Goal: Transaction & Acquisition: Purchase product/service

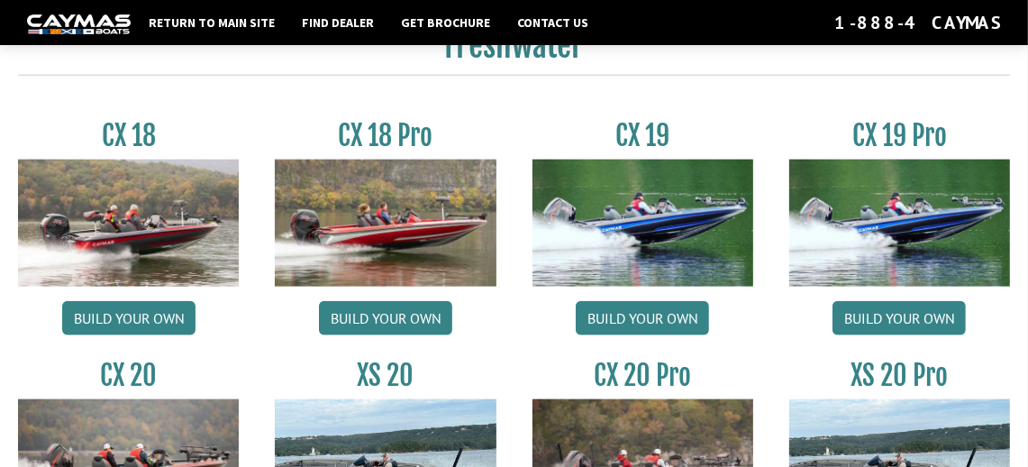
scroll to position [1442, 0]
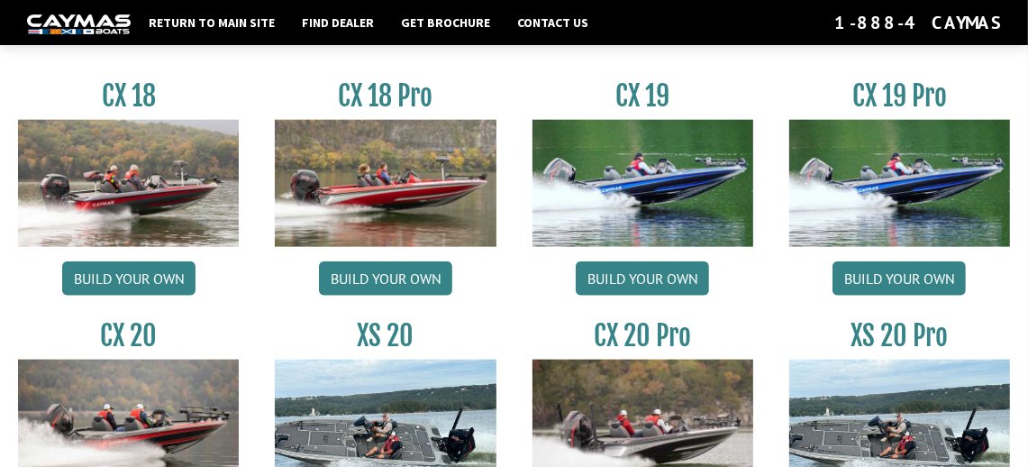
click at [393, 219] on img at bounding box center [385, 183] width 221 height 127
click at [400, 282] on link "Build your own" at bounding box center [385, 278] width 133 height 34
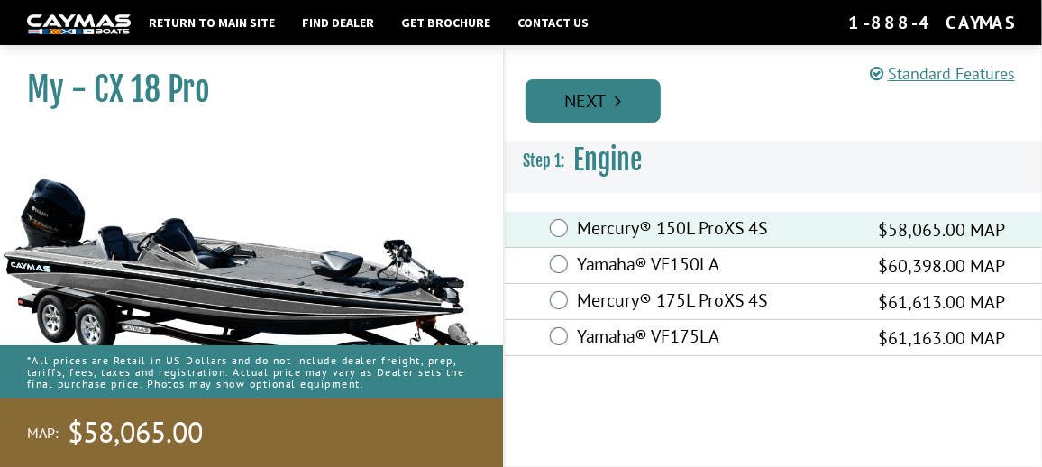
click at [592, 101] on link "Next" at bounding box center [592, 100] width 135 height 43
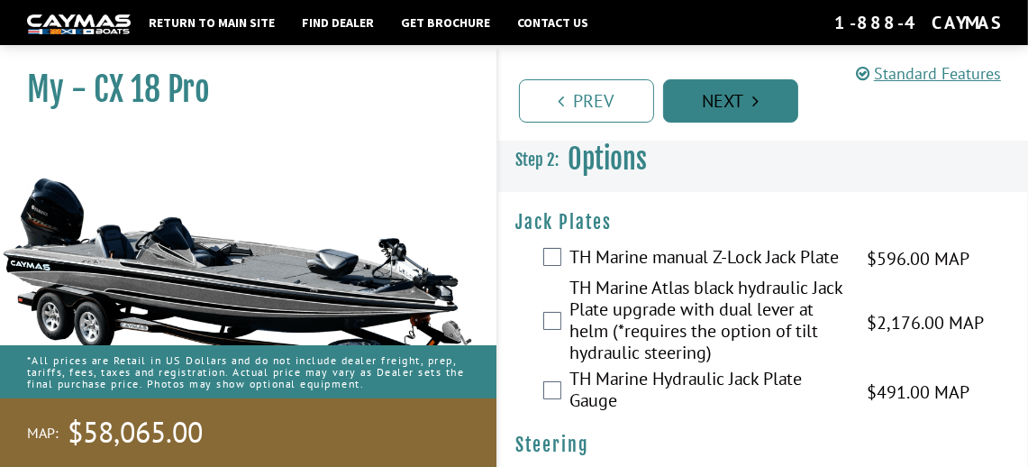
click at [717, 105] on link "Next" at bounding box center [730, 100] width 135 height 43
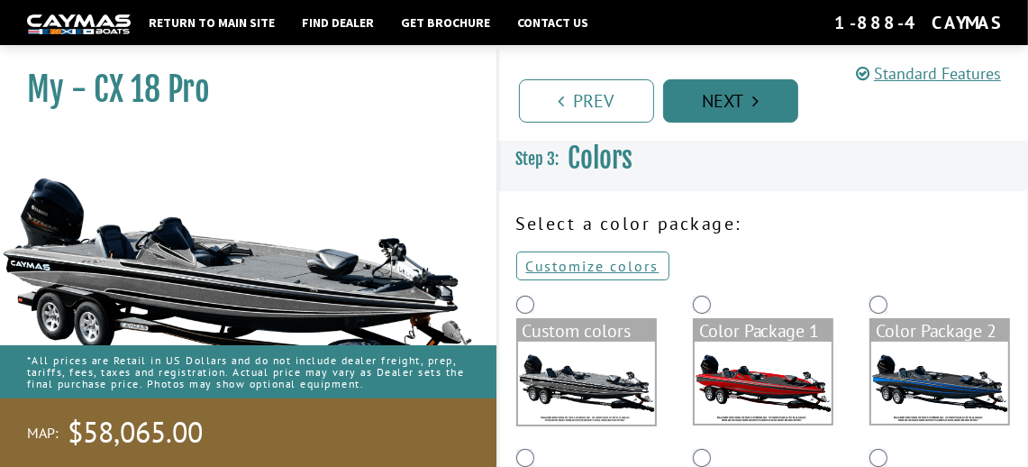
click at [717, 105] on link "Next" at bounding box center [730, 100] width 135 height 43
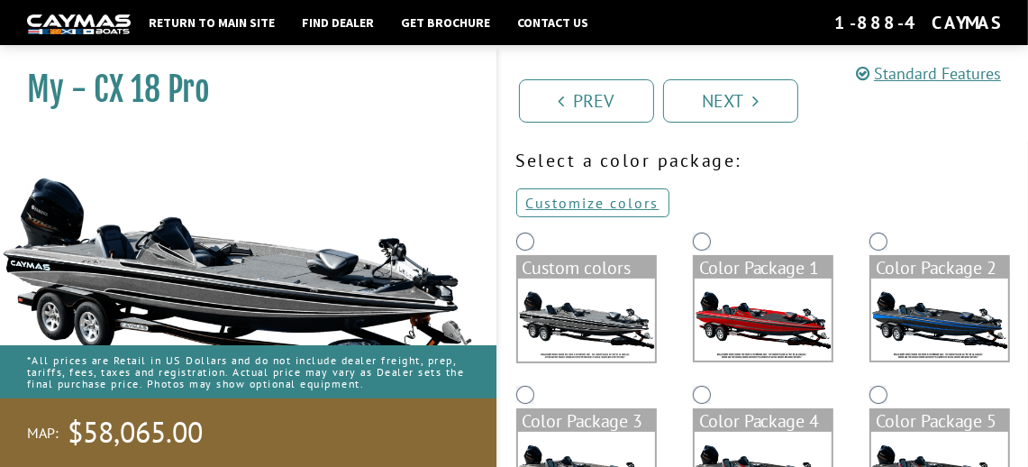
scroll to position [90, 0]
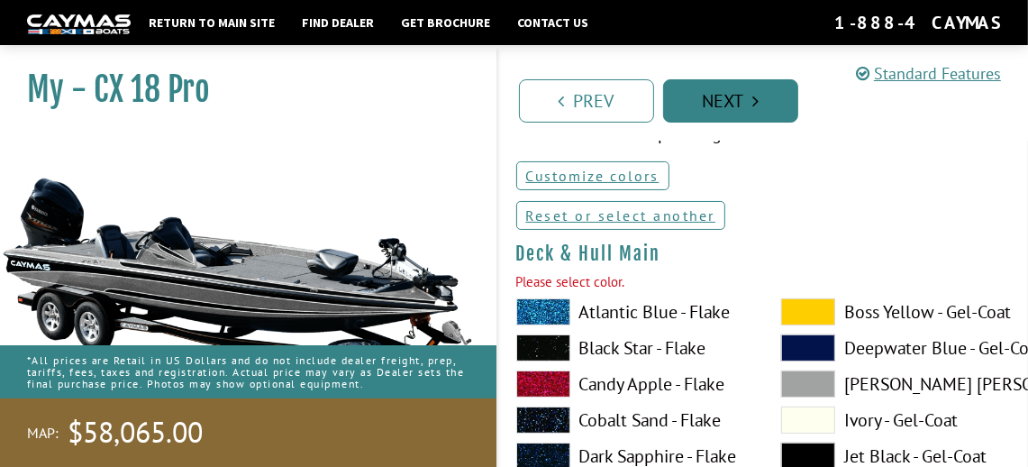
click at [735, 112] on link "Next" at bounding box center [730, 100] width 135 height 43
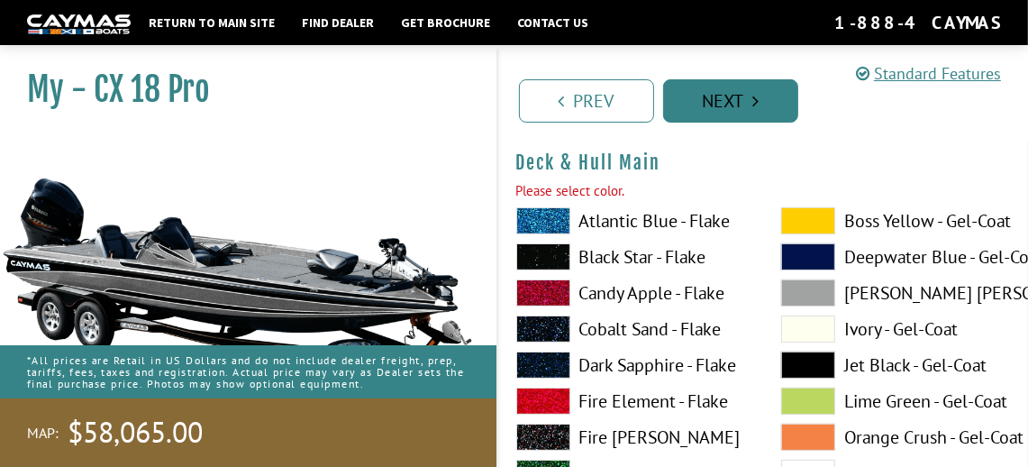
click at [729, 98] on link "Next" at bounding box center [730, 100] width 135 height 43
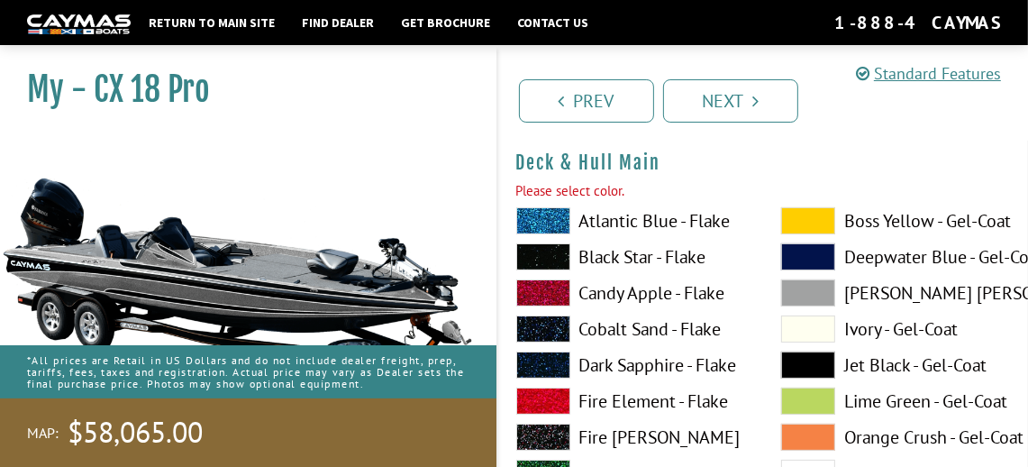
click at [544, 216] on span at bounding box center [543, 220] width 54 height 27
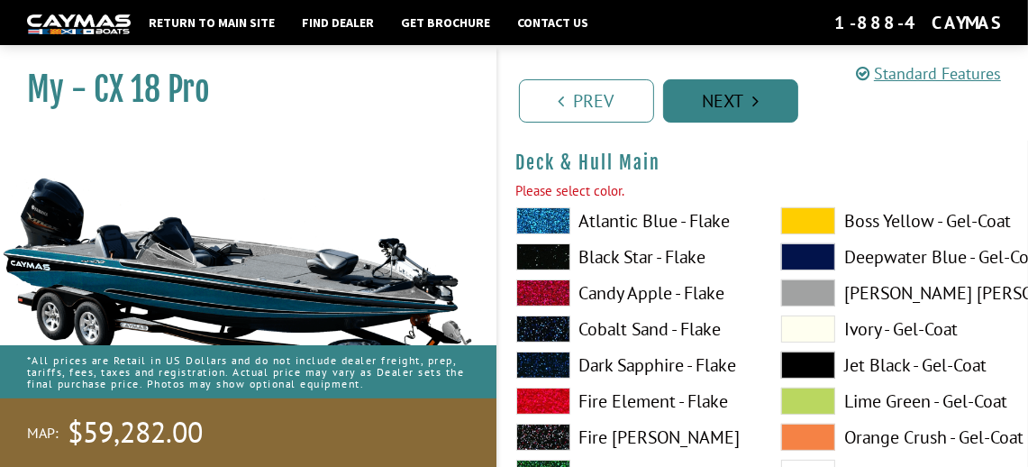
click at [715, 105] on link "Next" at bounding box center [730, 100] width 135 height 43
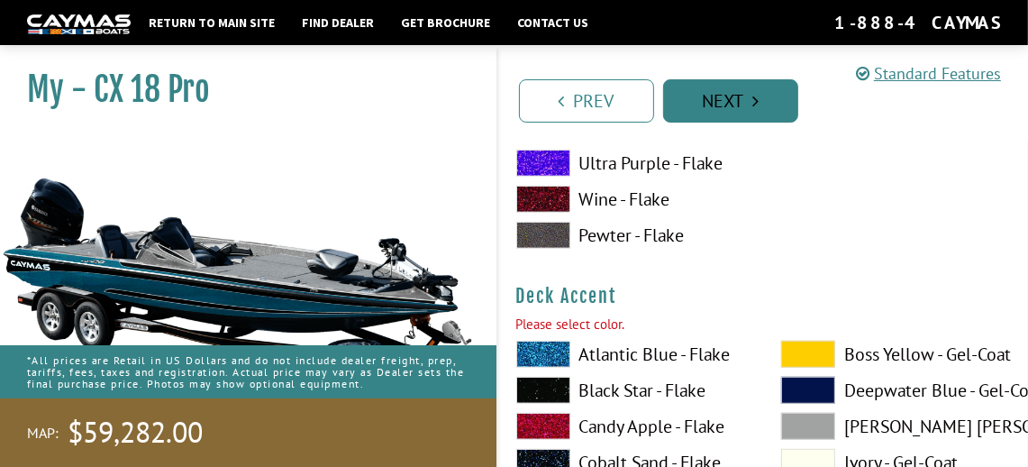
scroll to position [923, 0]
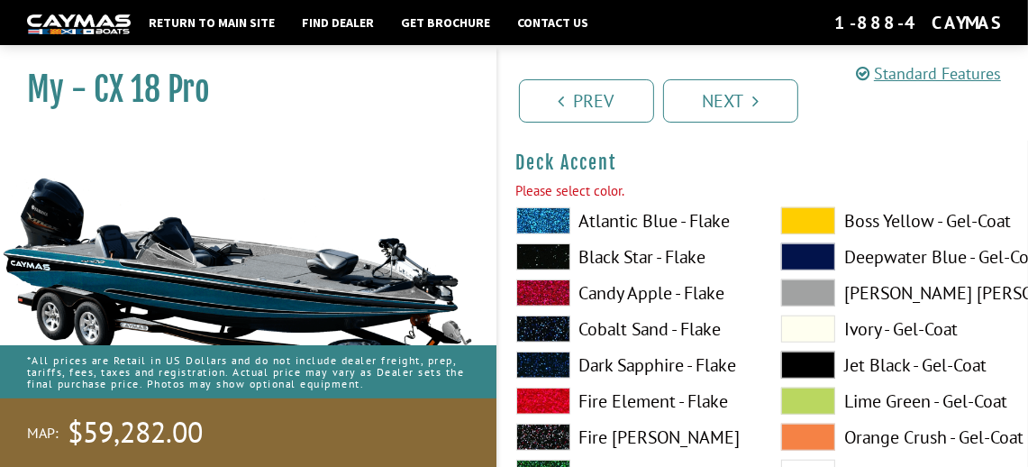
click at [552, 220] on span at bounding box center [543, 220] width 54 height 27
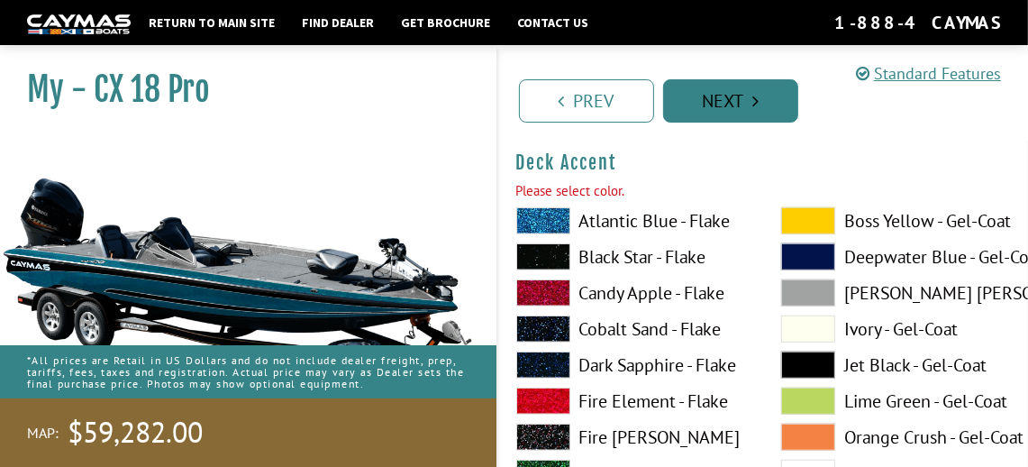
click at [759, 105] on icon "Pagination" at bounding box center [756, 101] width 6 height 18
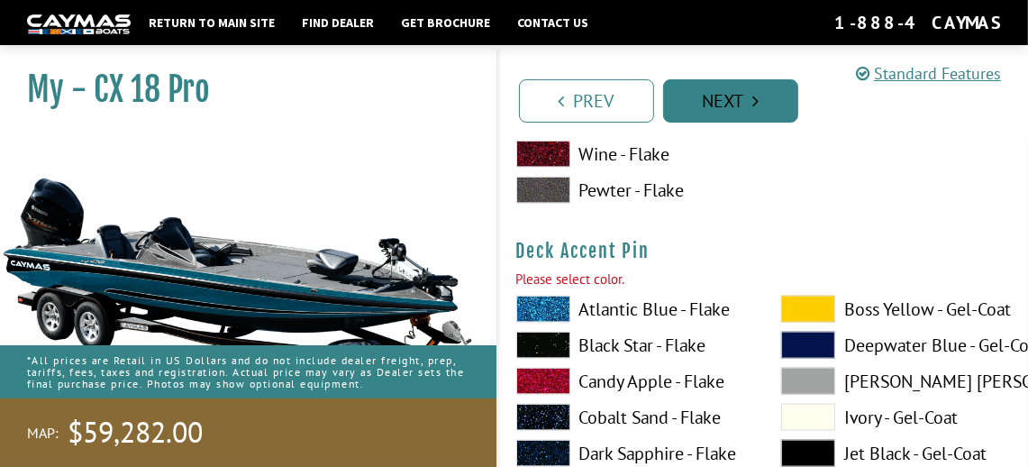
scroll to position [1665, 0]
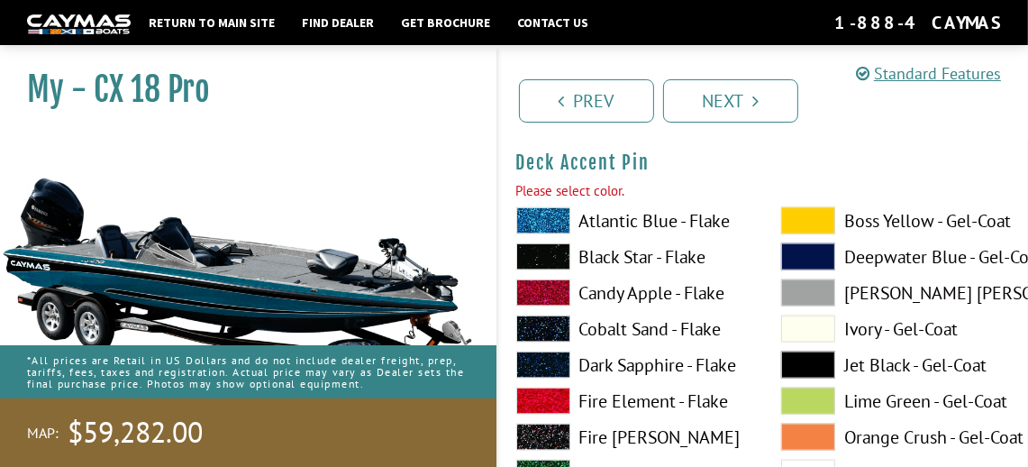
click at [551, 219] on span at bounding box center [543, 220] width 54 height 27
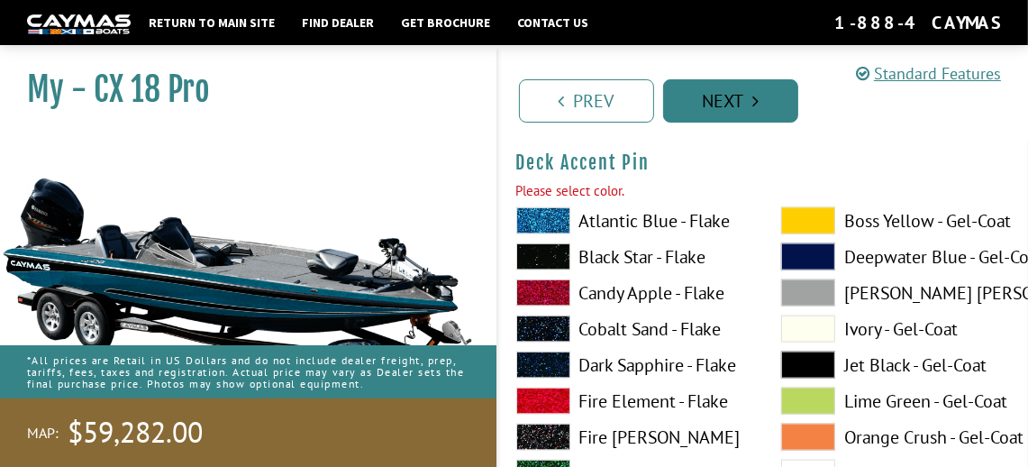
click at [720, 110] on link "Next" at bounding box center [730, 100] width 135 height 43
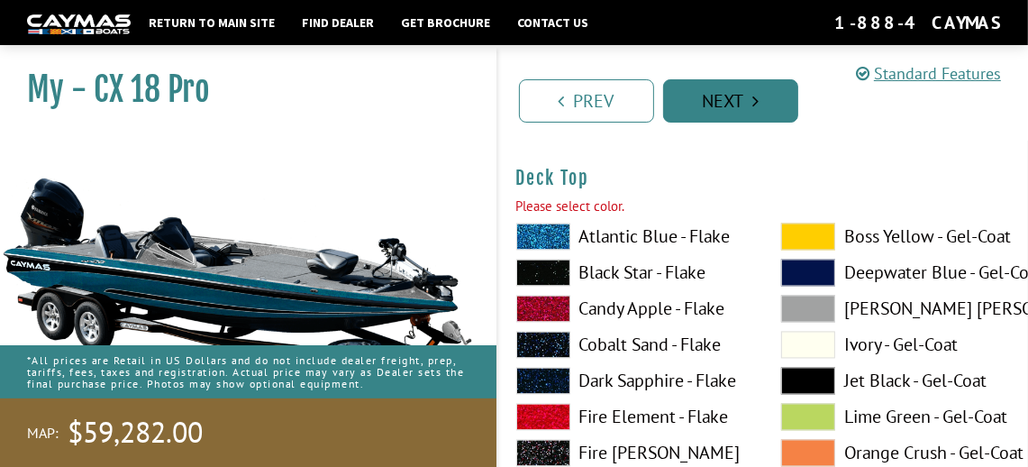
scroll to position [2407, 0]
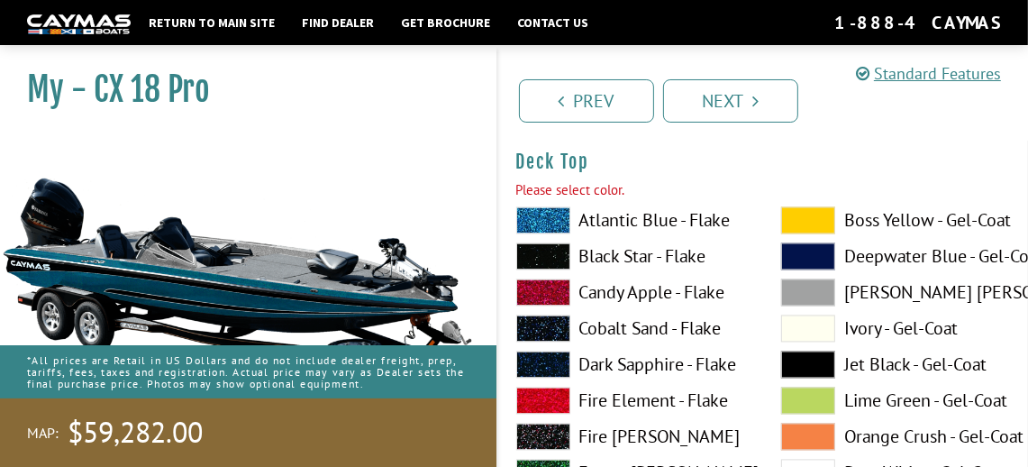
click at [552, 257] on span at bounding box center [543, 256] width 54 height 27
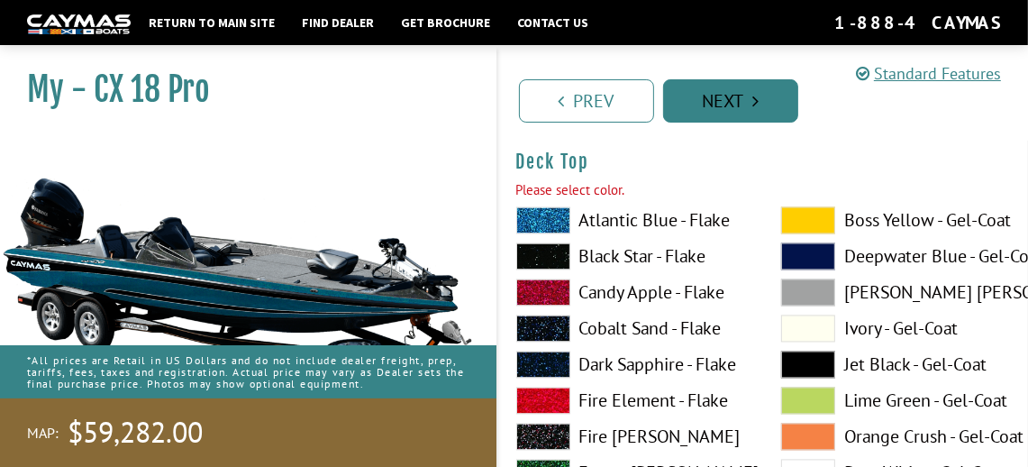
click at [732, 95] on link "Next" at bounding box center [730, 100] width 135 height 43
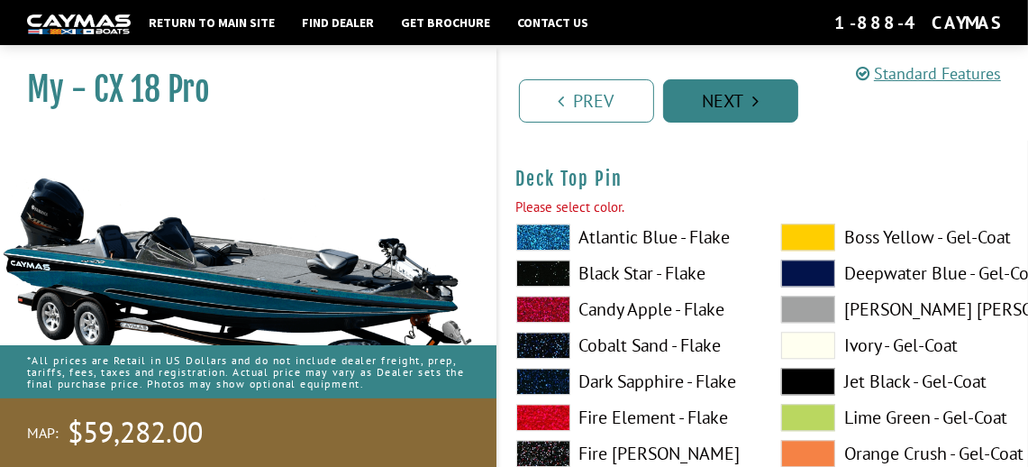
scroll to position [3148, 0]
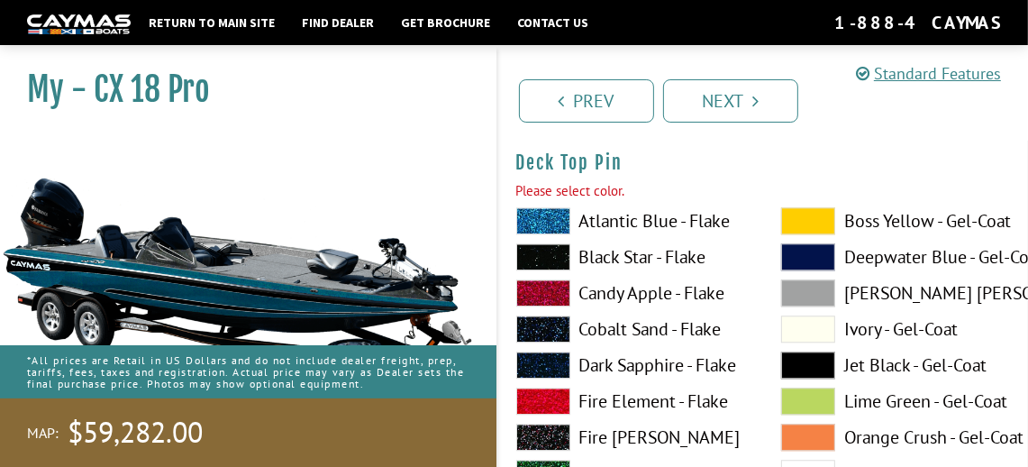
click at [562, 292] on span at bounding box center [543, 292] width 54 height 27
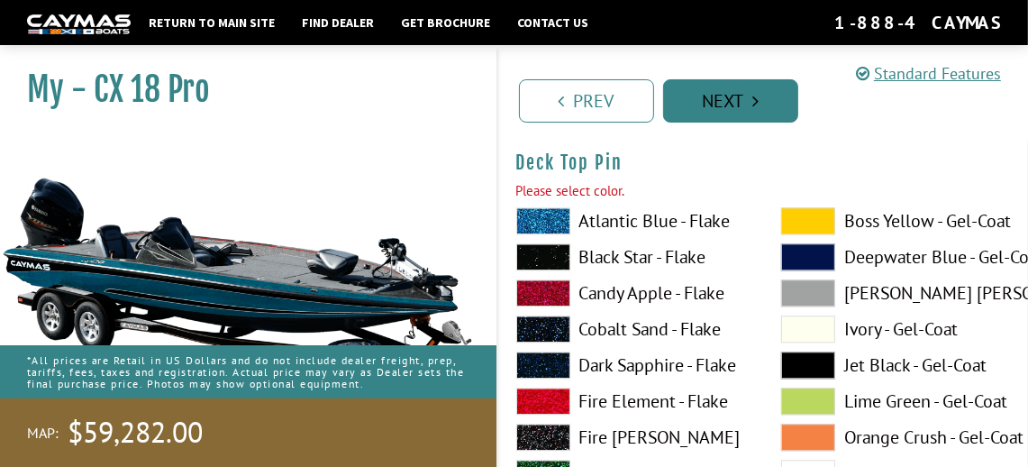
click at [746, 96] on link "Next" at bounding box center [730, 100] width 135 height 43
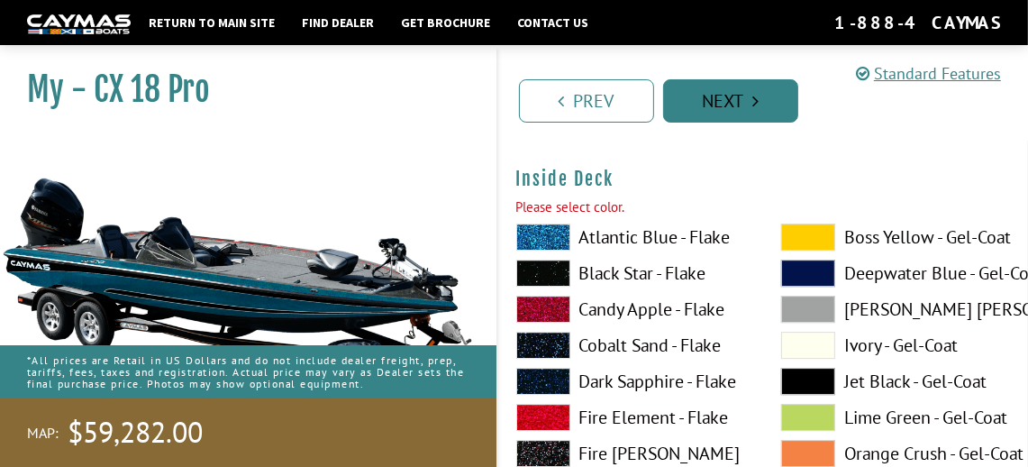
scroll to position [3890, 0]
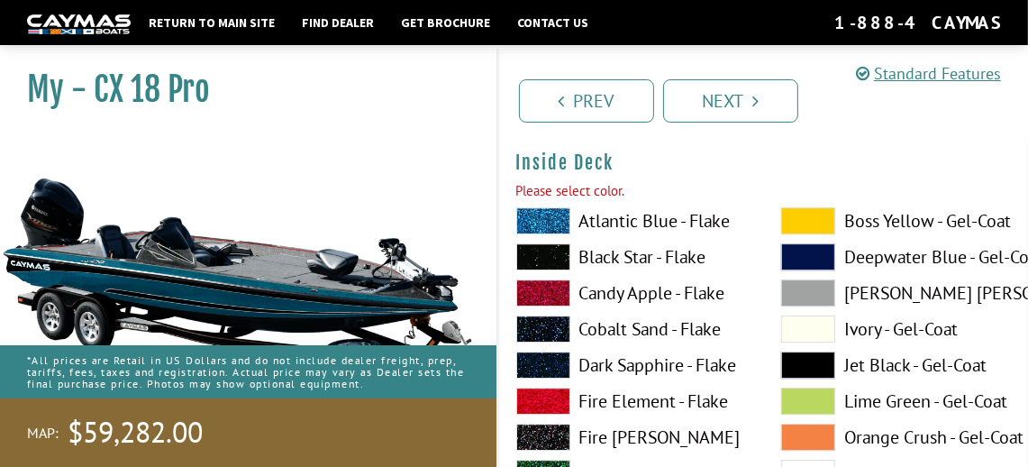
click at [542, 355] on span at bounding box center [543, 365] width 54 height 27
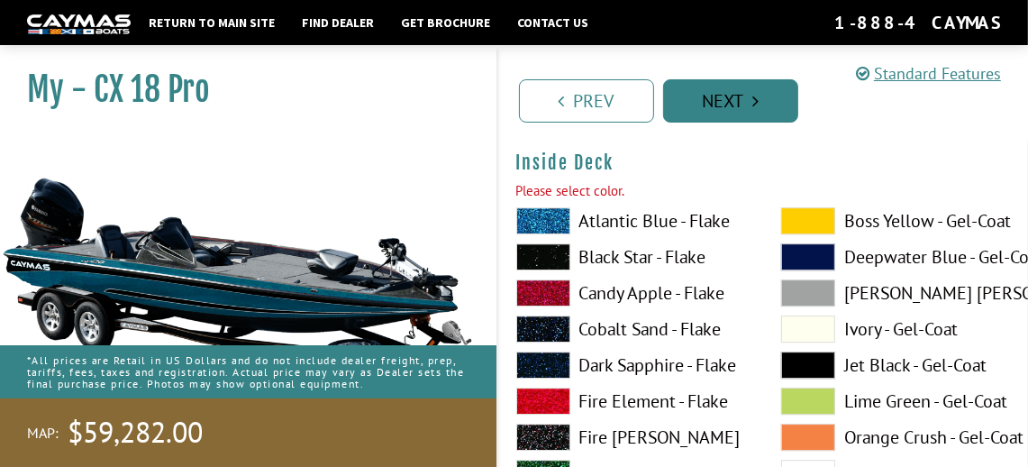
click at [738, 97] on link "Next" at bounding box center [730, 100] width 135 height 43
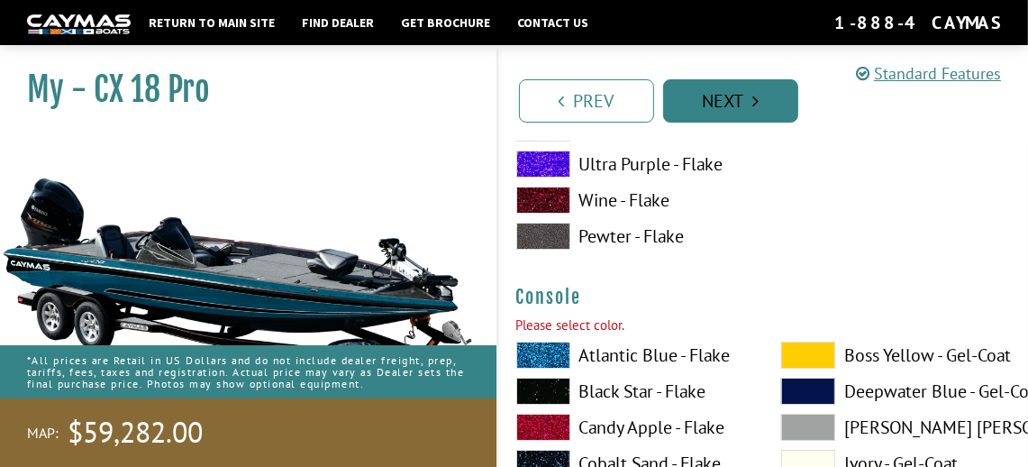
scroll to position [4631, 0]
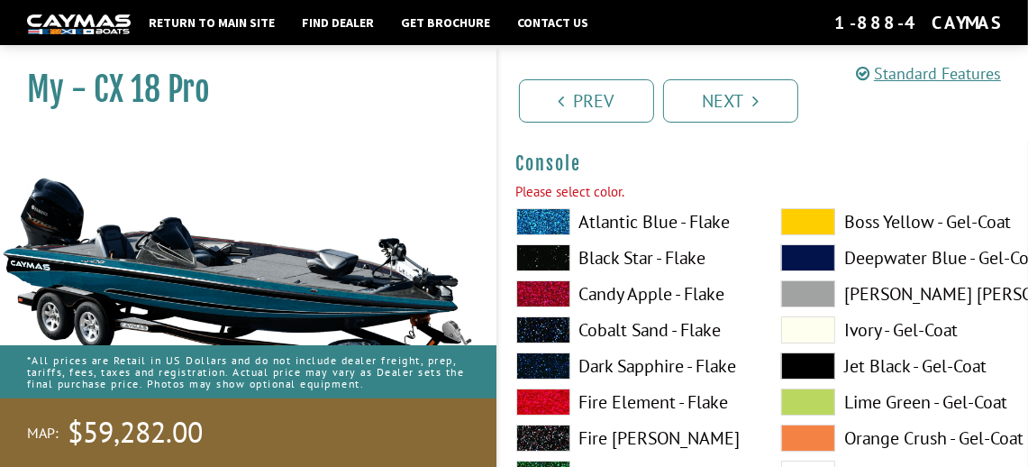
click at [796, 325] on span at bounding box center [808, 329] width 54 height 27
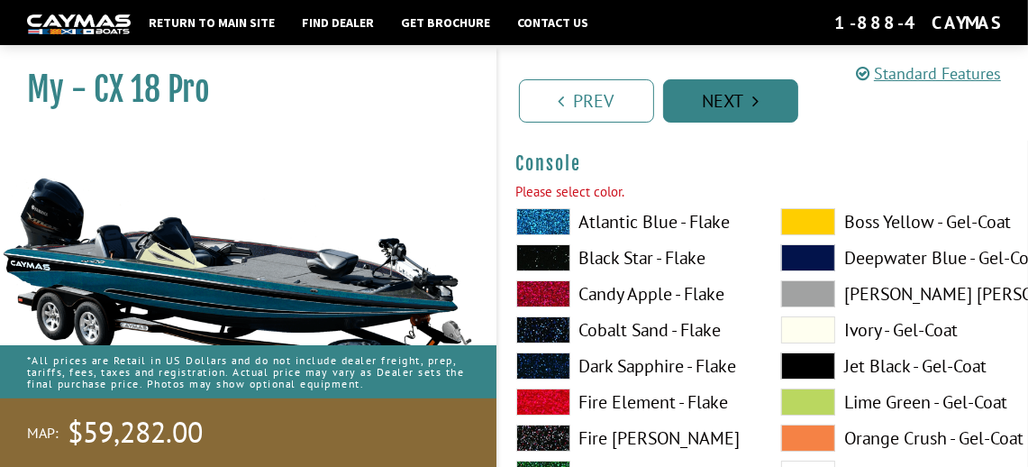
click at [719, 102] on link "Next" at bounding box center [730, 100] width 135 height 43
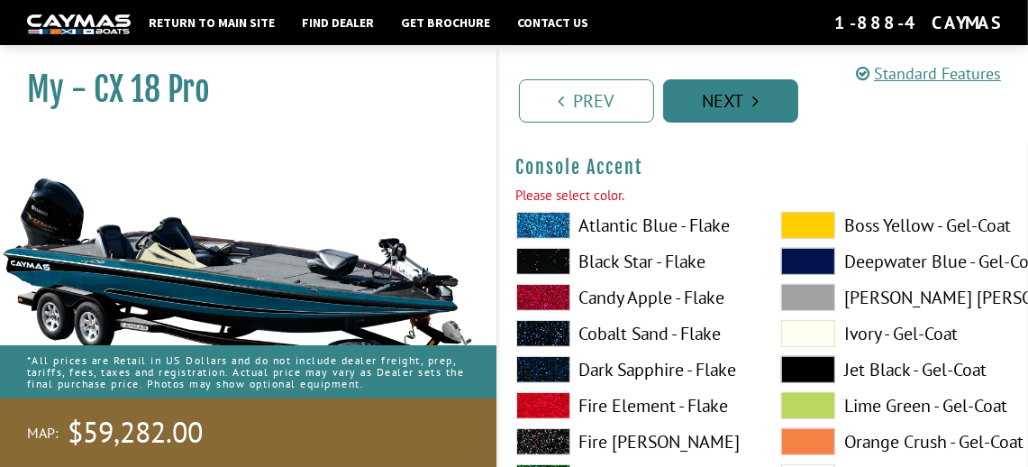
scroll to position [5373, 0]
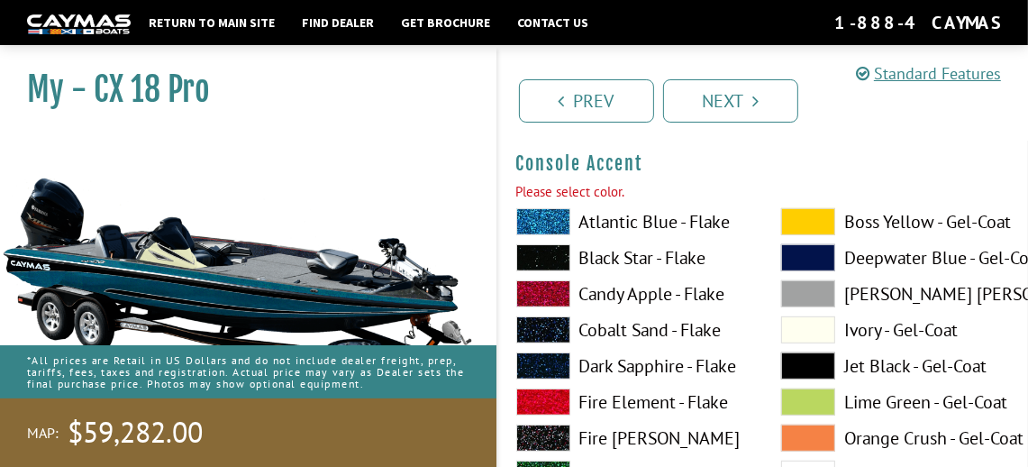
click at [547, 362] on span at bounding box center [543, 365] width 54 height 27
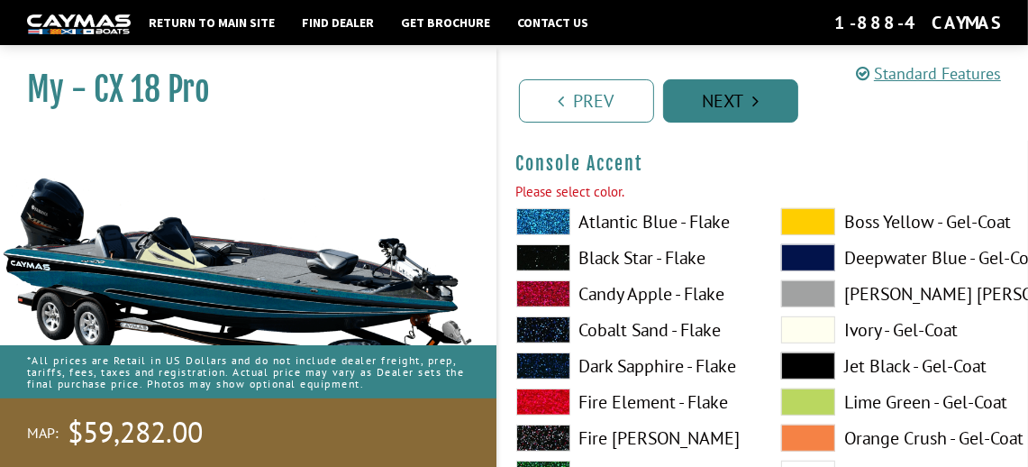
click at [735, 96] on link "Next" at bounding box center [730, 100] width 135 height 43
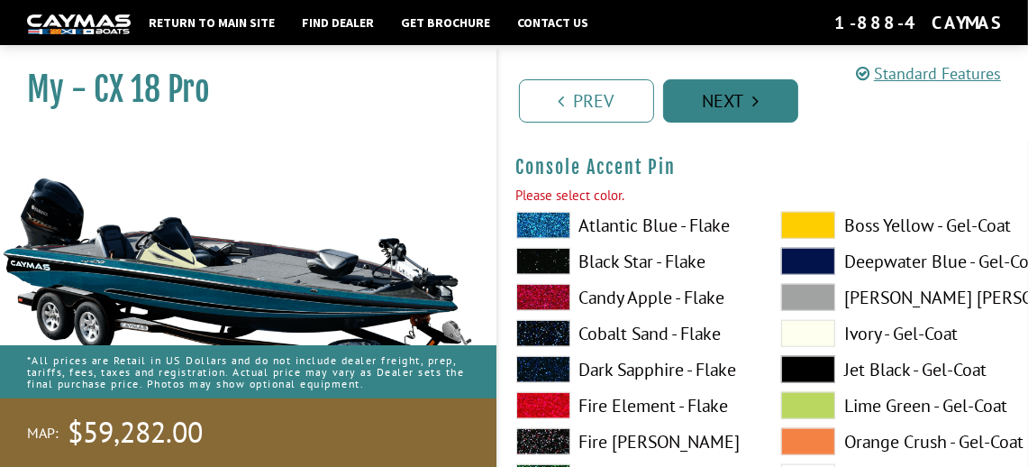
scroll to position [6115, 0]
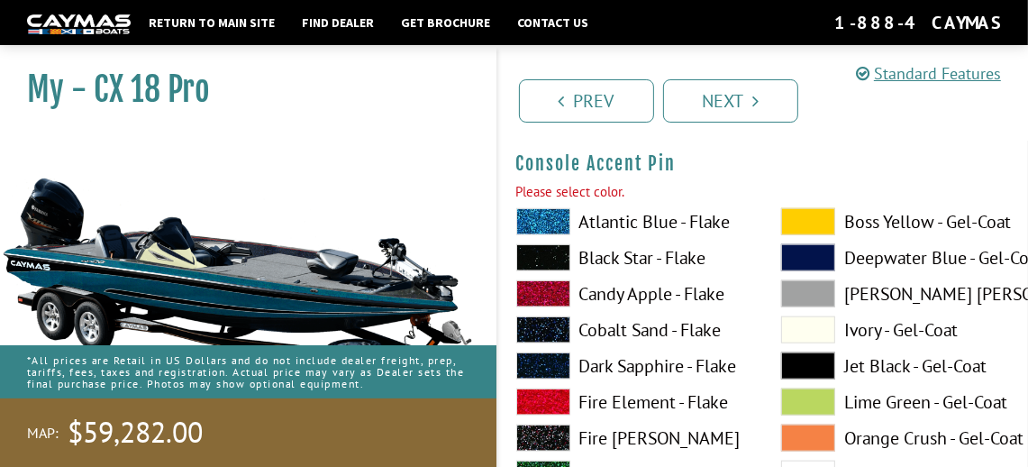
click at [544, 393] on span at bounding box center [543, 401] width 54 height 27
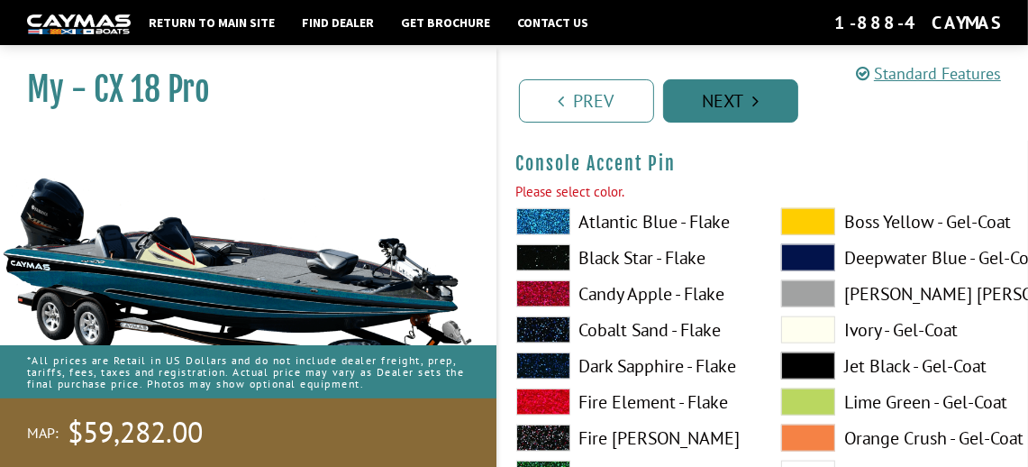
click at [735, 98] on link "Next" at bounding box center [730, 100] width 135 height 43
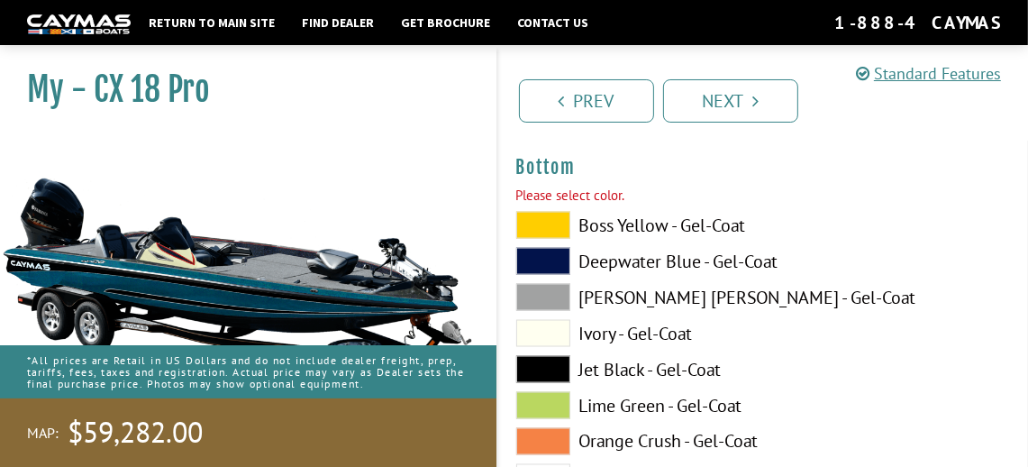
scroll to position [6857, 0]
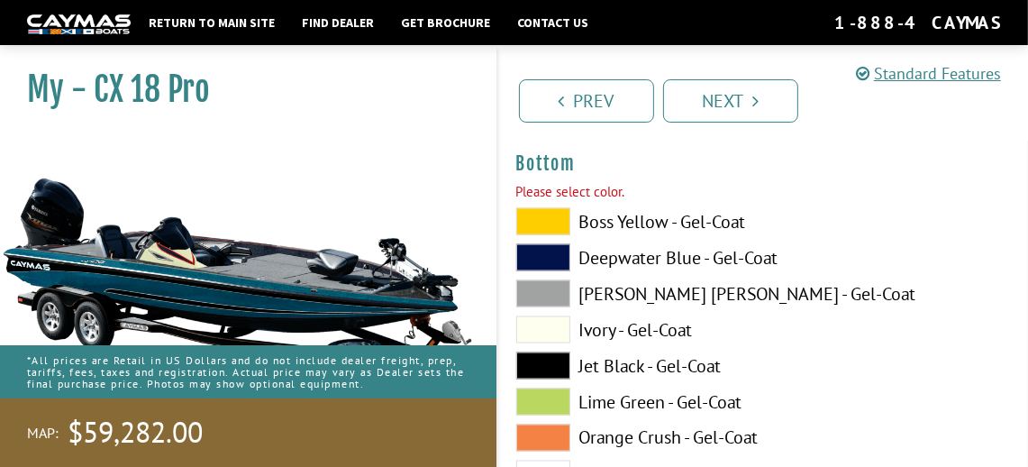
click at [547, 253] on span at bounding box center [543, 257] width 54 height 27
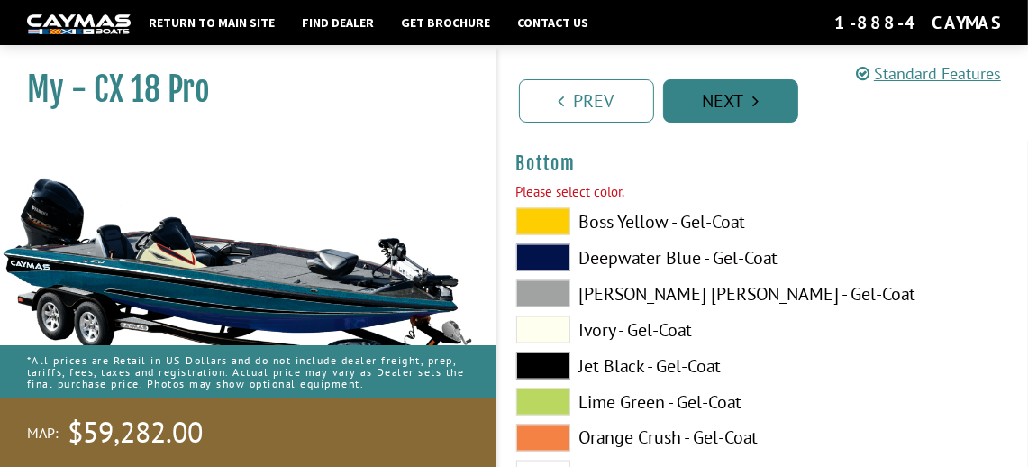
click at [735, 107] on link "Next" at bounding box center [730, 100] width 135 height 43
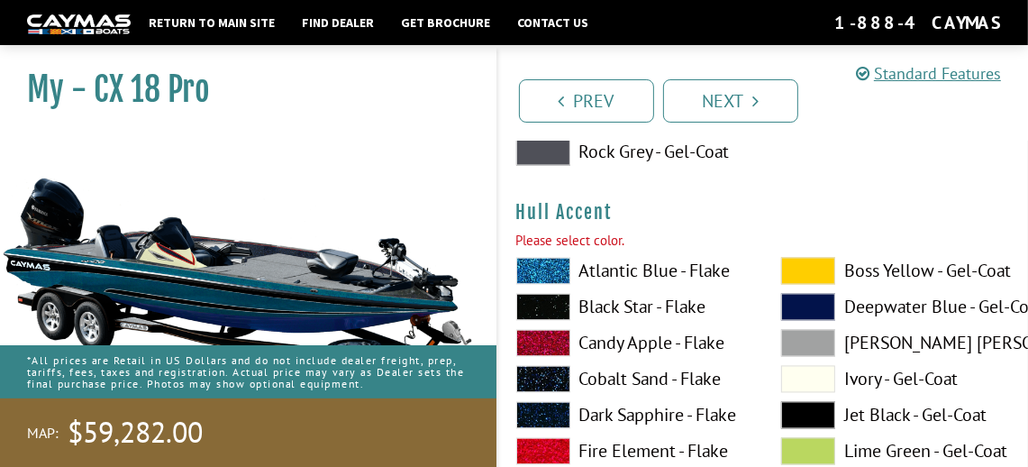
scroll to position [7274, 0]
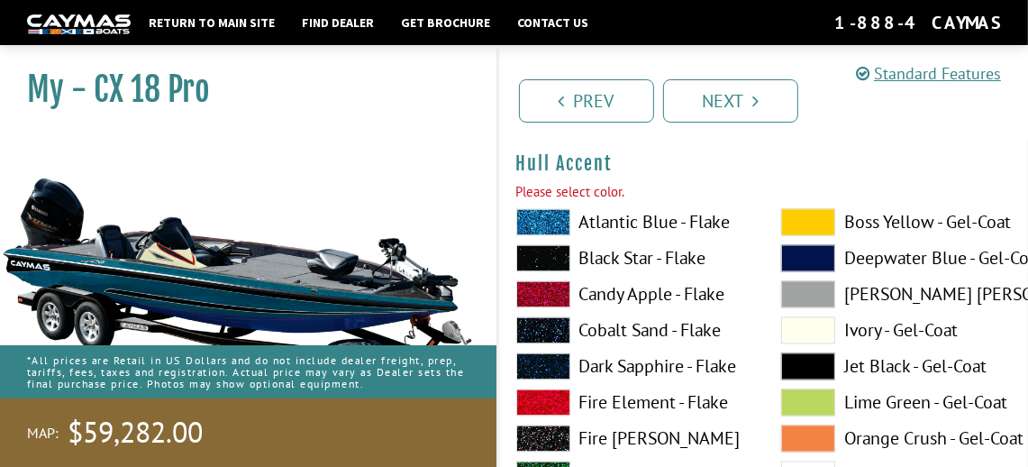
click at [562, 255] on span at bounding box center [543, 257] width 54 height 27
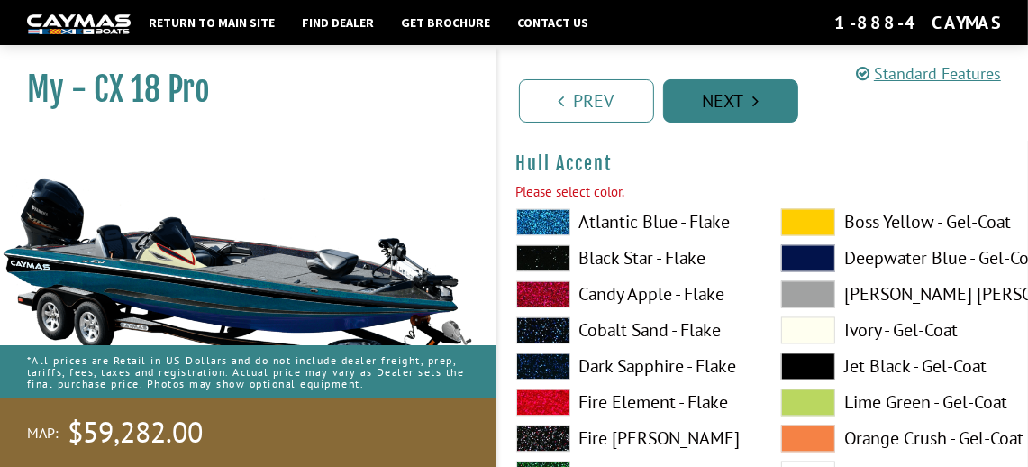
click at [726, 96] on link "Next" at bounding box center [730, 100] width 135 height 43
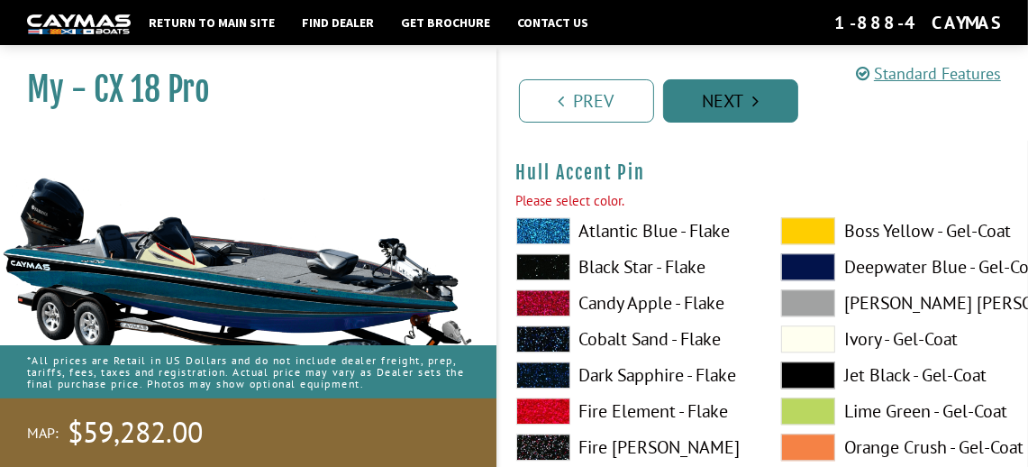
scroll to position [8016, 0]
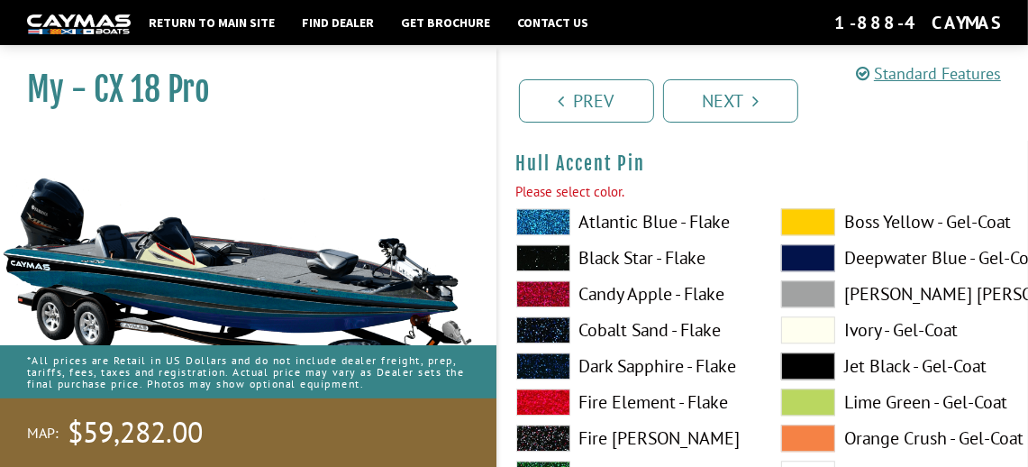
click at [545, 321] on span at bounding box center [543, 329] width 54 height 27
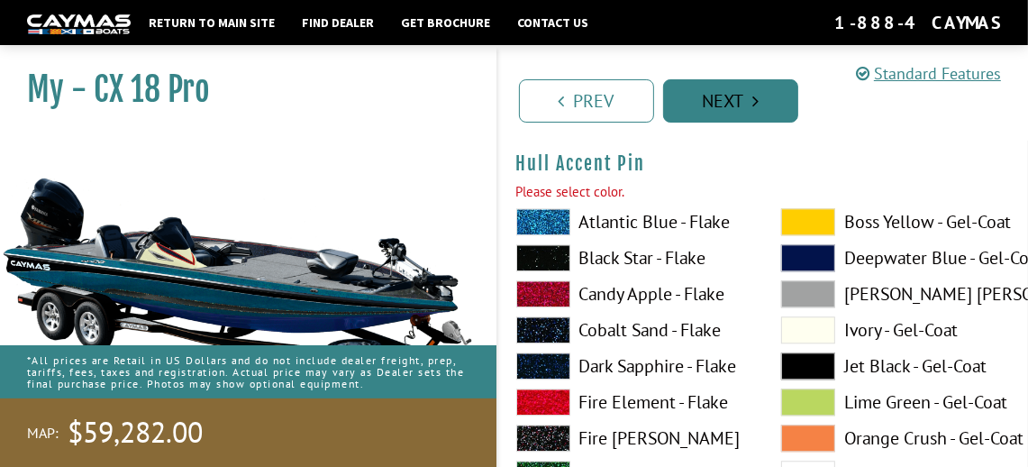
click at [711, 104] on link "Next" at bounding box center [730, 100] width 135 height 43
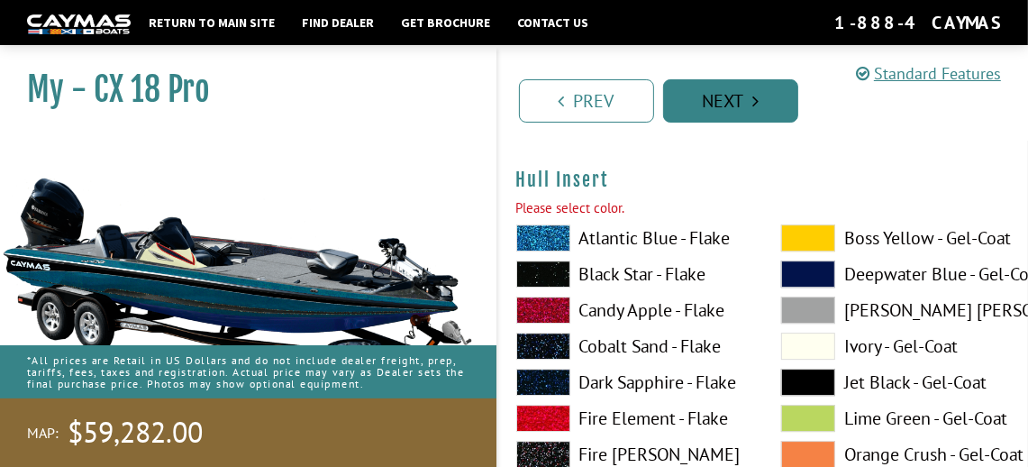
scroll to position [8758, 0]
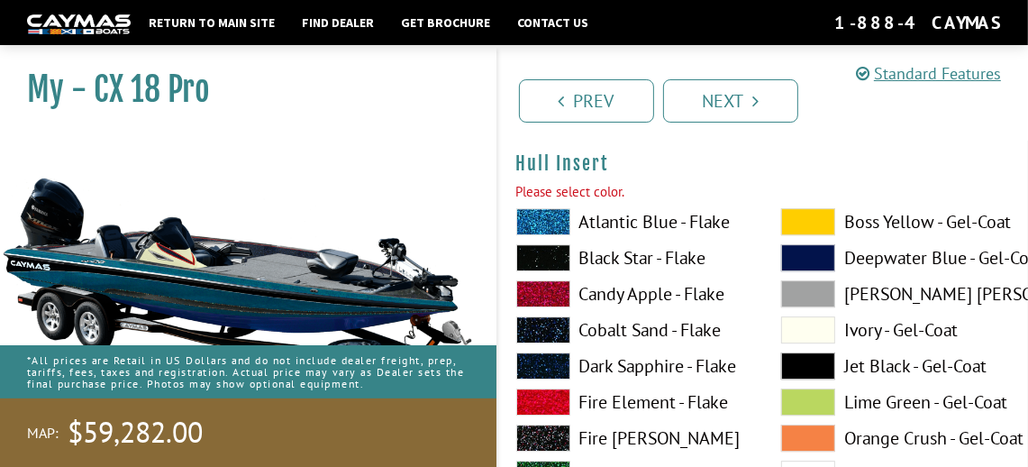
click at [543, 252] on span at bounding box center [543, 257] width 54 height 27
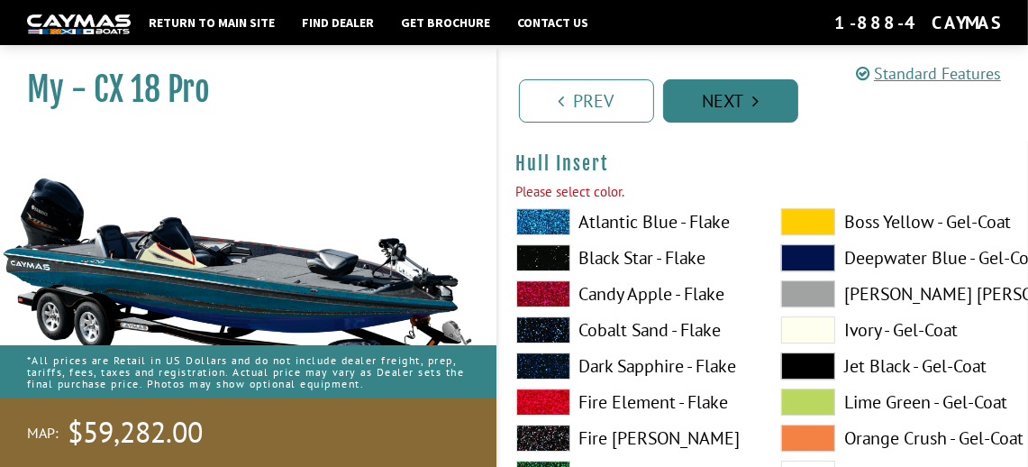
click at [708, 108] on link "Next" at bounding box center [730, 100] width 135 height 43
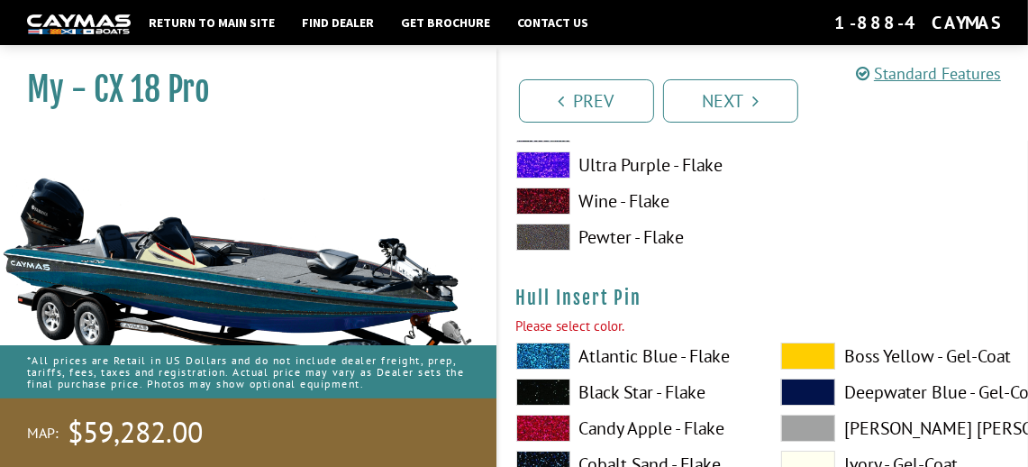
scroll to position [9499, 0]
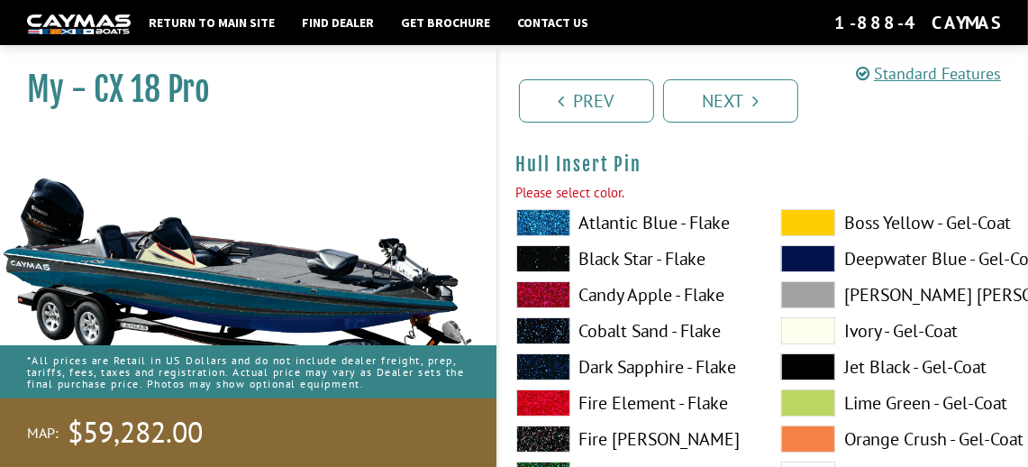
click at [548, 250] on span at bounding box center [543, 258] width 54 height 27
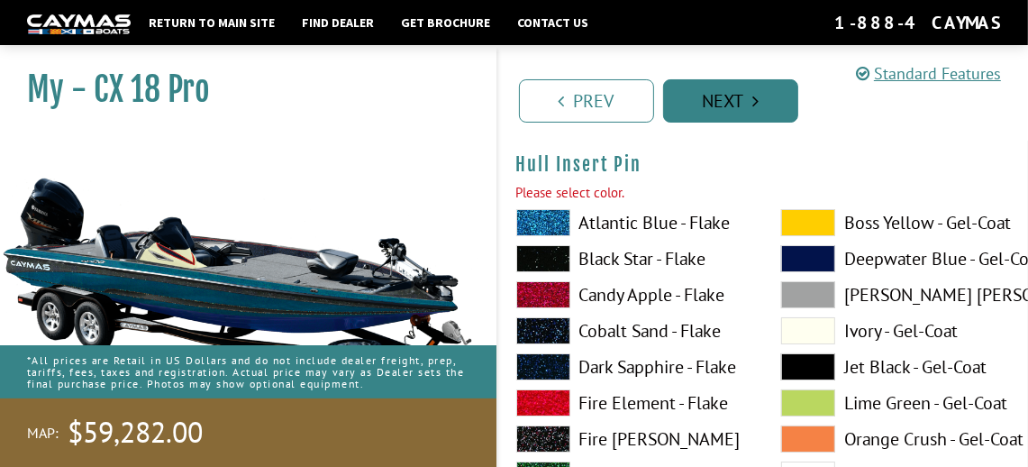
click at [710, 106] on link "Next" at bounding box center [730, 100] width 135 height 43
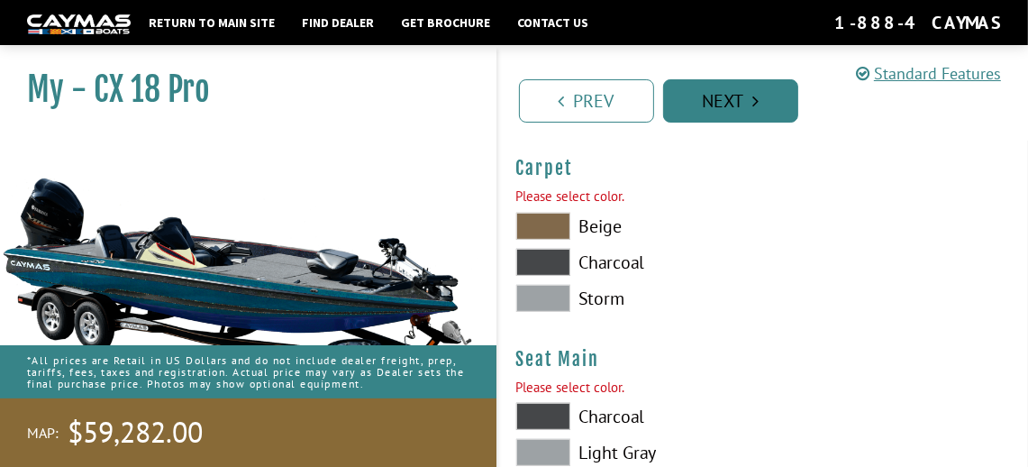
scroll to position [10240, 0]
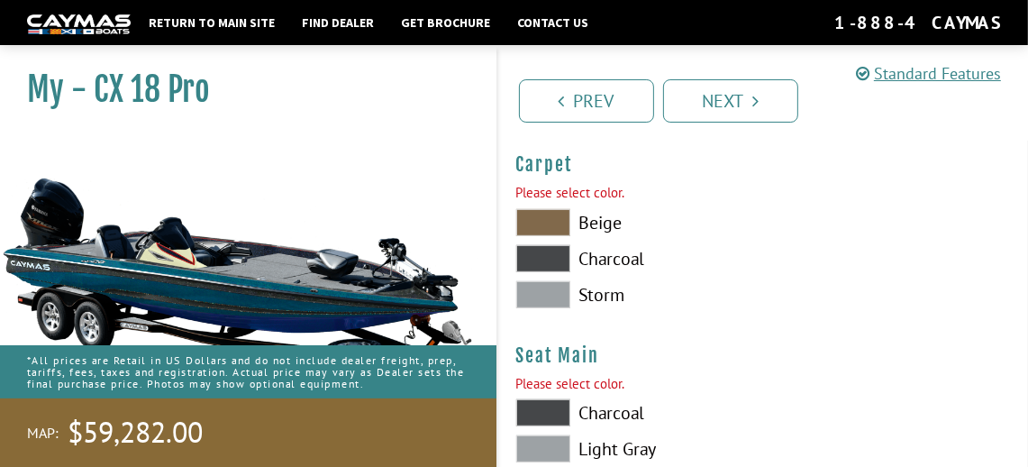
click at [545, 222] on span at bounding box center [543, 222] width 54 height 27
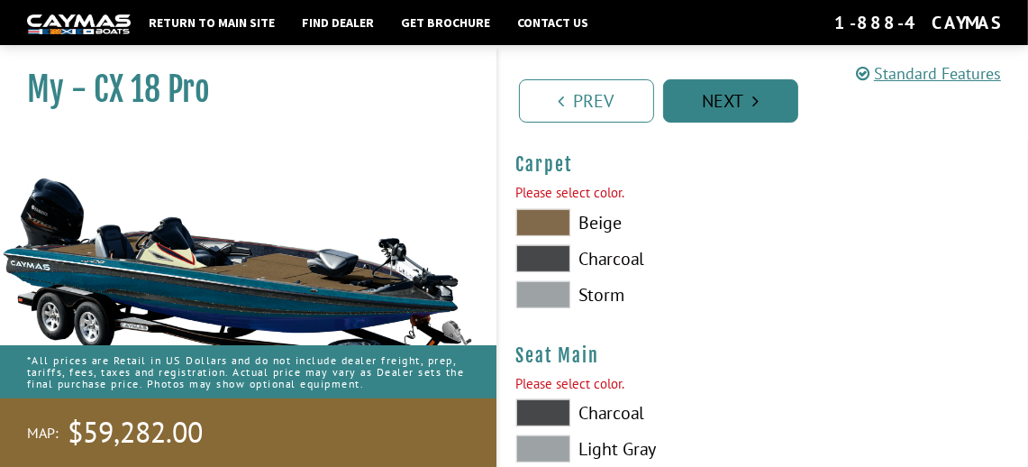
click at [750, 105] on link "Next" at bounding box center [730, 100] width 135 height 43
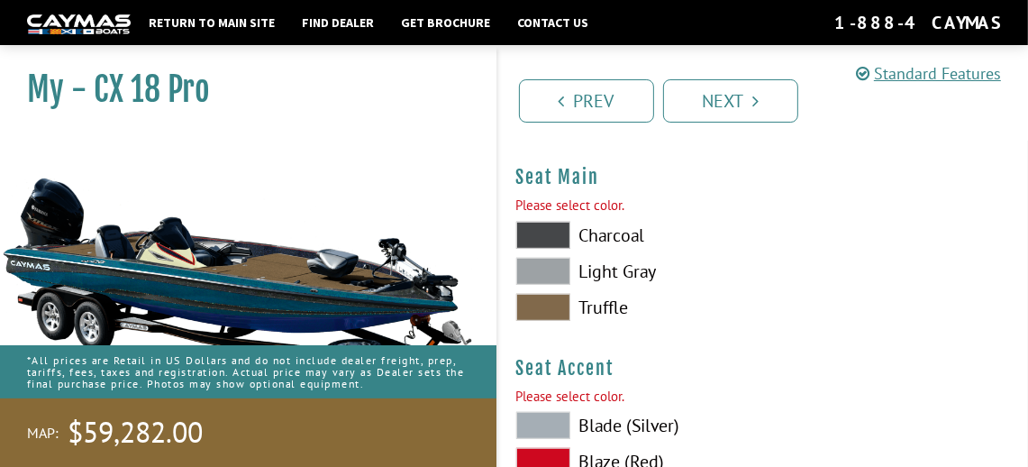
scroll to position [10405, 0]
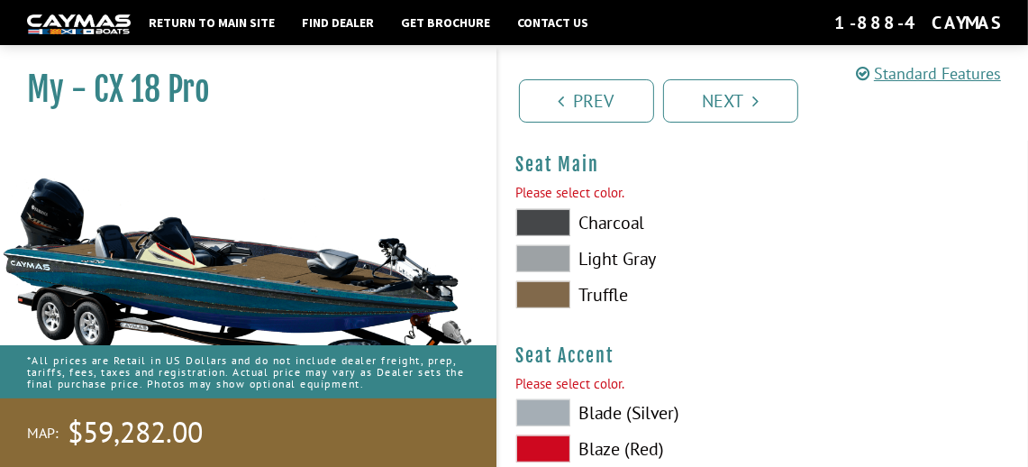
click at [555, 221] on span at bounding box center [543, 222] width 54 height 27
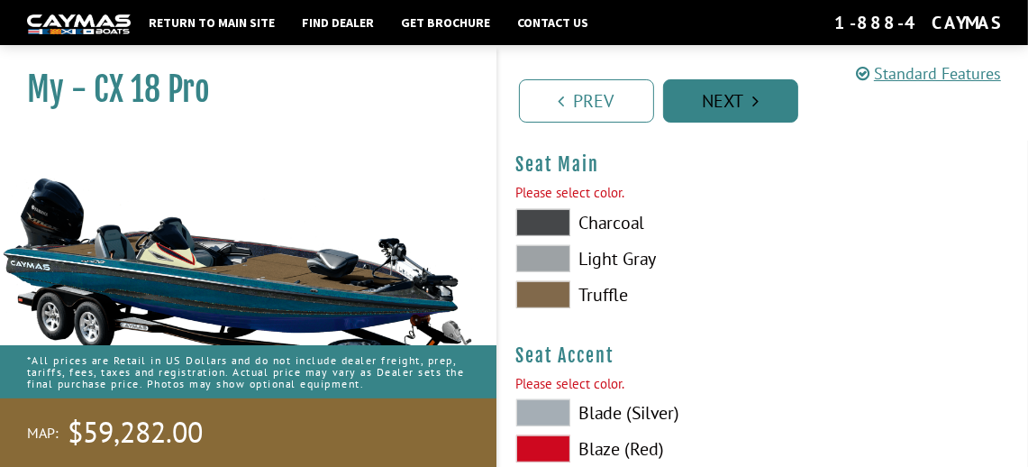
click at [705, 94] on link "Next" at bounding box center [730, 100] width 135 height 43
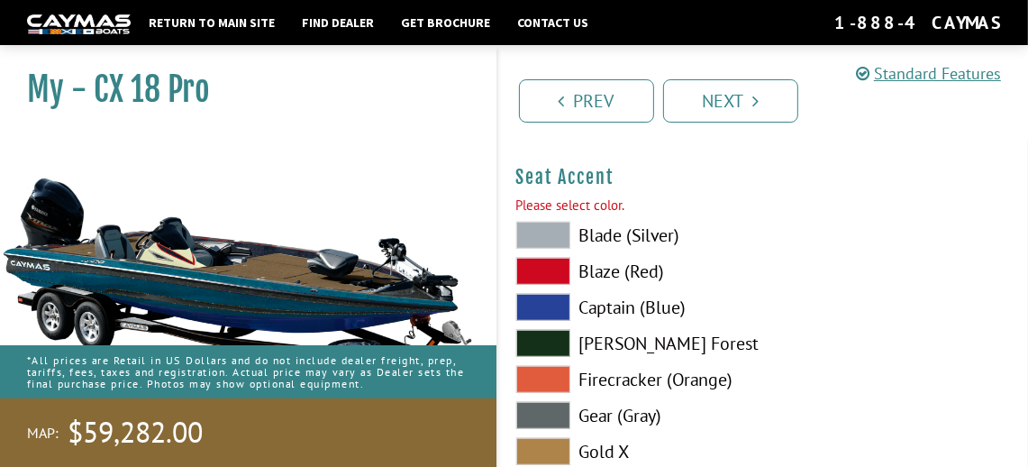
scroll to position [10570, 0]
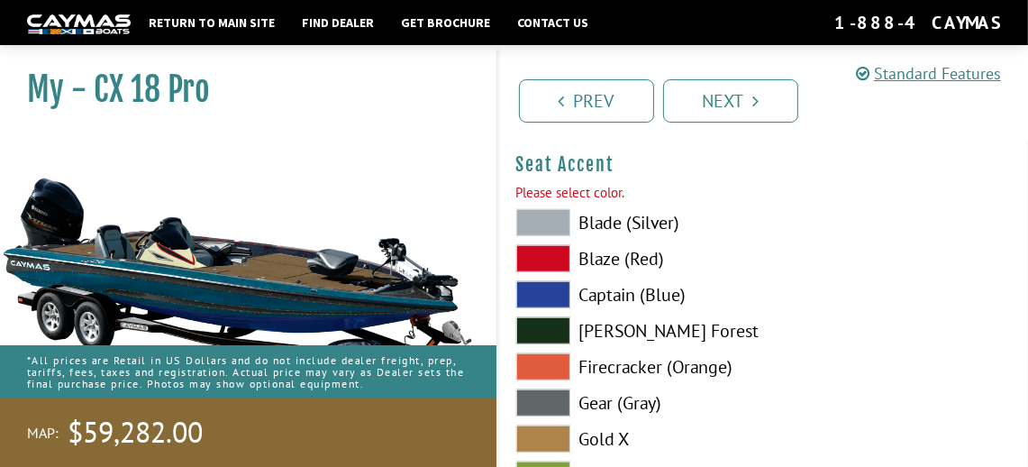
click at [551, 224] on span at bounding box center [543, 222] width 54 height 27
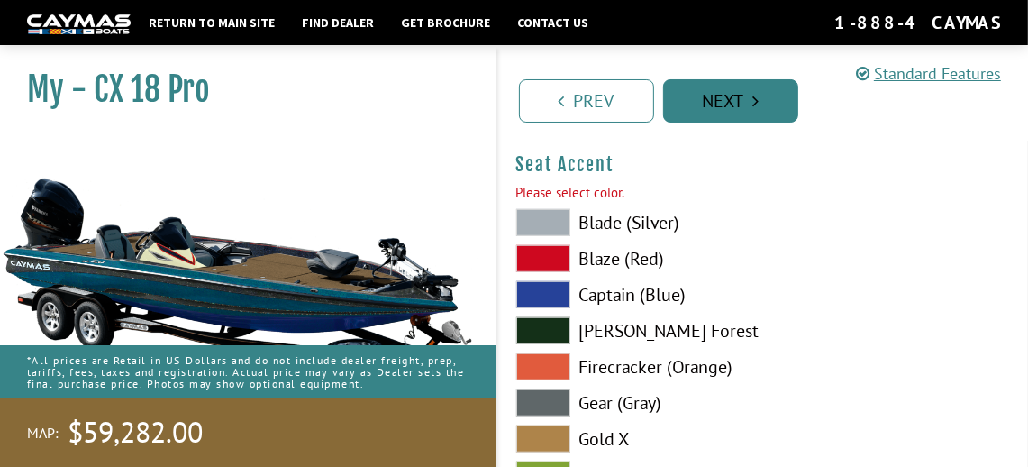
click at [729, 95] on link "Next" at bounding box center [730, 100] width 135 height 43
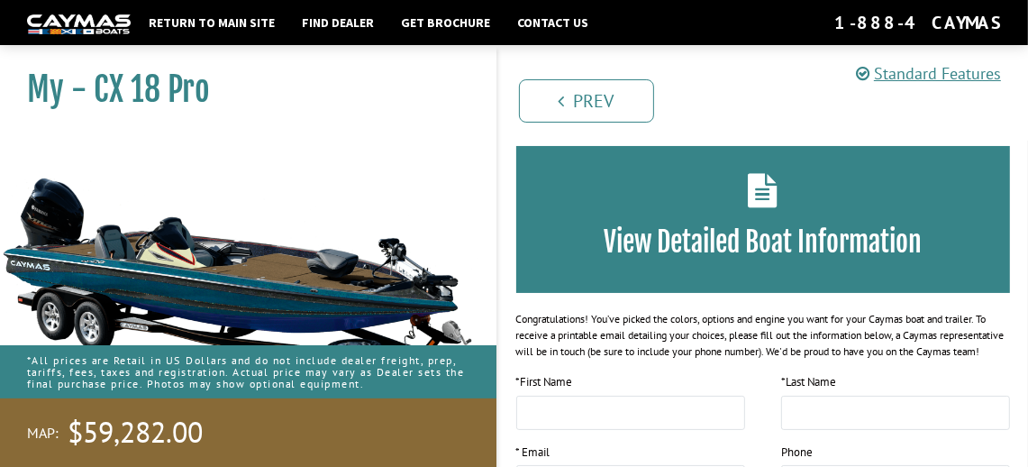
scroll to position [90, 0]
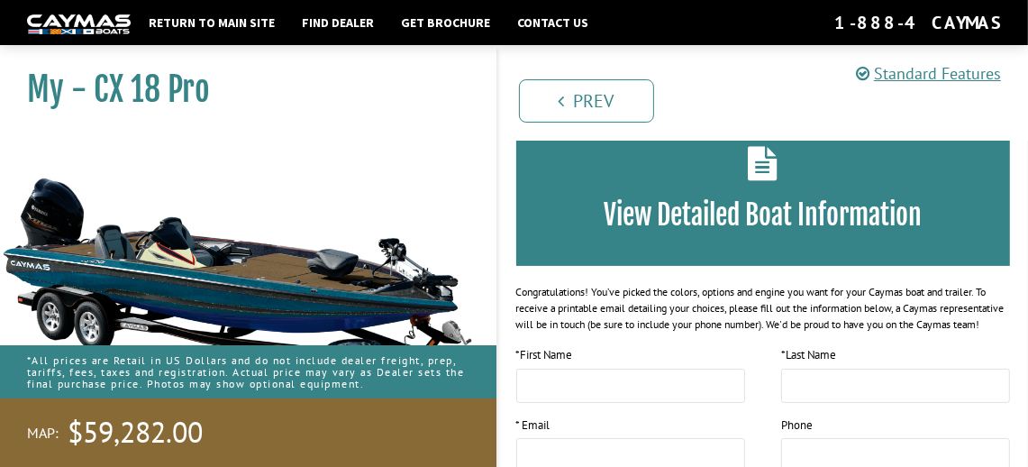
click at [762, 168] on icon at bounding box center [763, 163] width 30 height 34
click at [759, 167] on icon at bounding box center [763, 163] width 30 height 34
click at [757, 224] on h3 "View Detailed Boat Information" at bounding box center [764, 214] width 441 height 33
drag, startPoint x: 646, startPoint y: 215, endPoint x: 770, endPoint y: 169, distance: 131.8
click at [654, 210] on h3 "View Detailed Boat Information" at bounding box center [764, 214] width 441 height 33
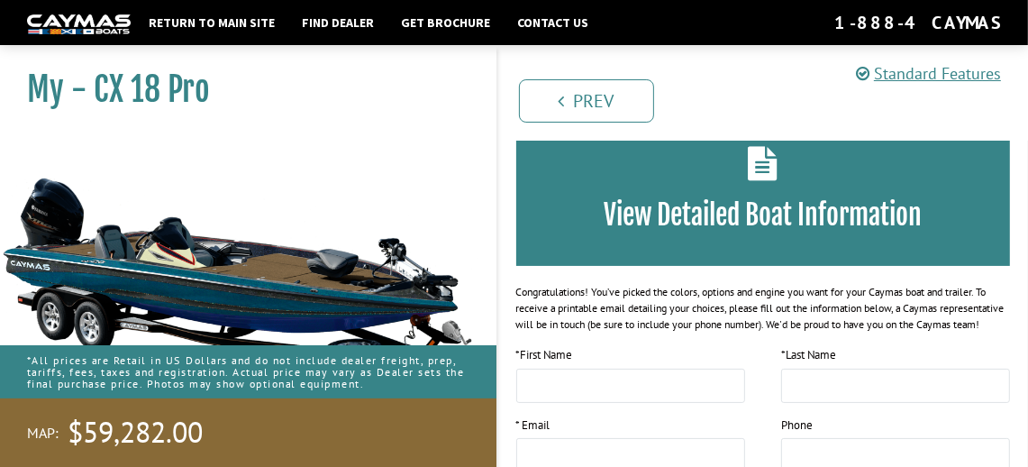
click at [772, 168] on icon at bounding box center [763, 163] width 30 height 34
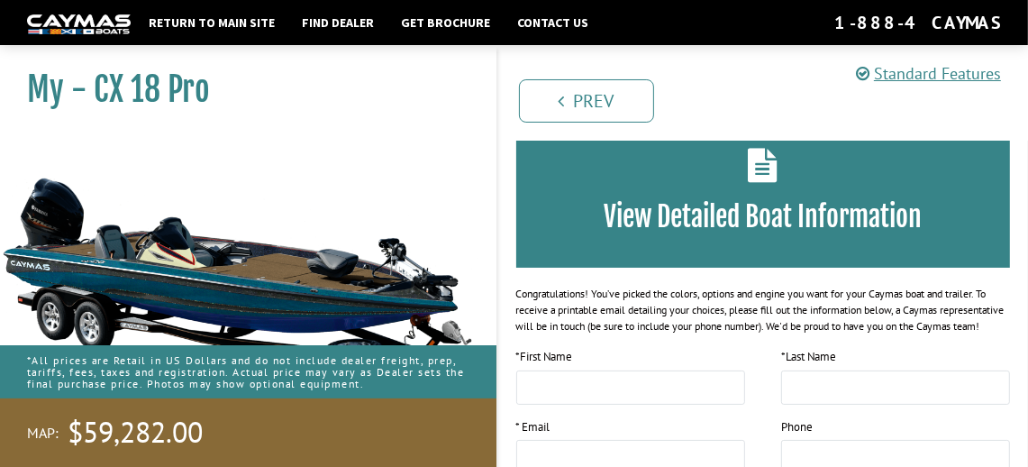
scroll to position [0, 0]
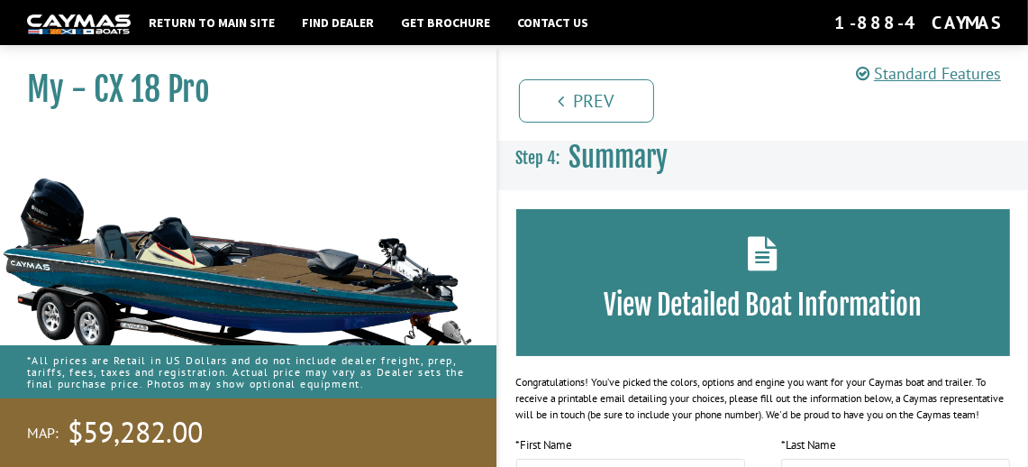
click at [746, 301] on h3 "View Detailed Boat Information" at bounding box center [764, 304] width 441 height 33
drag, startPoint x: 664, startPoint y: 299, endPoint x: 687, endPoint y: 299, distance: 22.5
click at [687, 299] on h3 "View Detailed Boat Information" at bounding box center [764, 304] width 441 height 33
drag, startPoint x: 687, startPoint y: 299, endPoint x: 846, endPoint y: 272, distance: 161.8
click at [846, 272] on div "View Detailed Boat Information" at bounding box center [763, 282] width 495 height 147
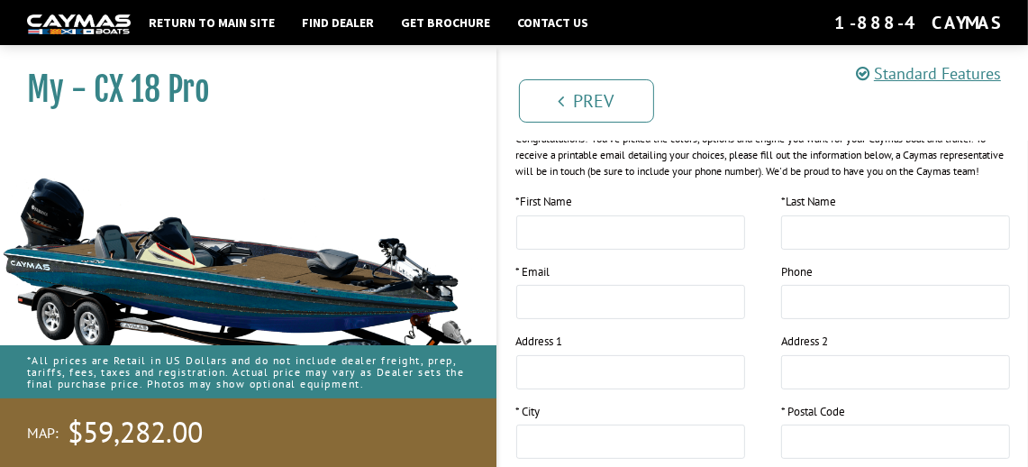
scroll to position [270, 0]
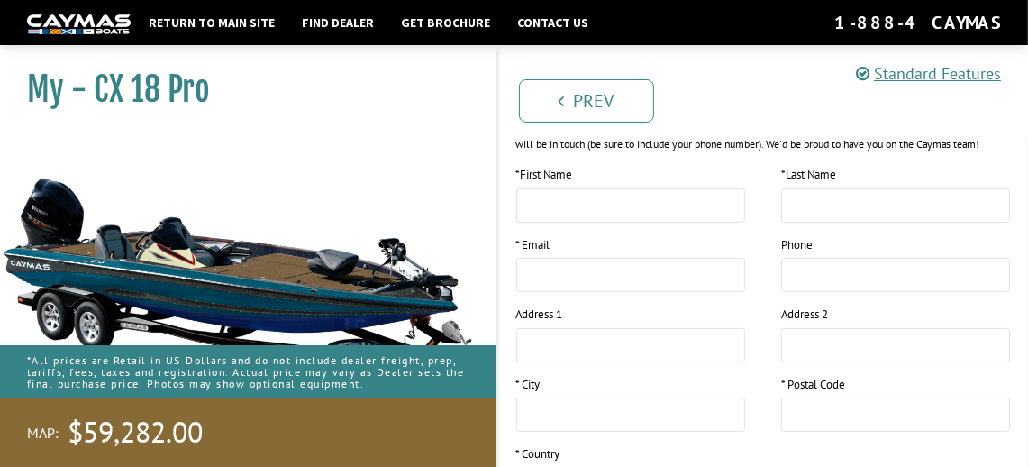
drag, startPoint x: 226, startPoint y: 197, endPoint x: 149, endPoint y: 181, distance: 79.2
drag, startPoint x: 149, startPoint y: 181, endPoint x: 115, endPoint y: 170, distance: 35.1
drag, startPoint x: 115, startPoint y: 170, endPoint x: 455, endPoint y: 147, distance: 340.6
drag, startPoint x: 455, startPoint y: 147, endPoint x: 405, endPoint y: 182, distance: 61.5
drag, startPoint x: 405, startPoint y: 182, endPoint x: 796, endPoint y: 100, distance: 399.7
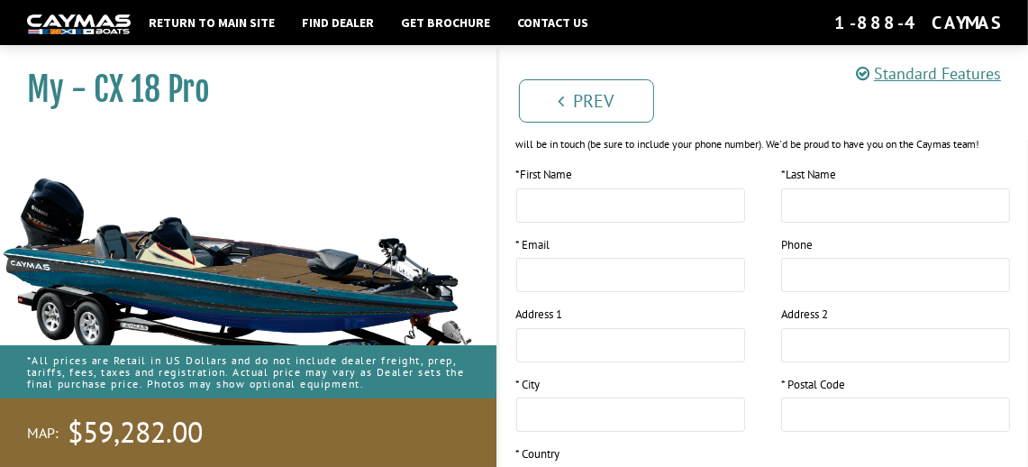
click at [796, 100] on ul "Prev Next" at bounding box center [772, 100] width 515 height 46
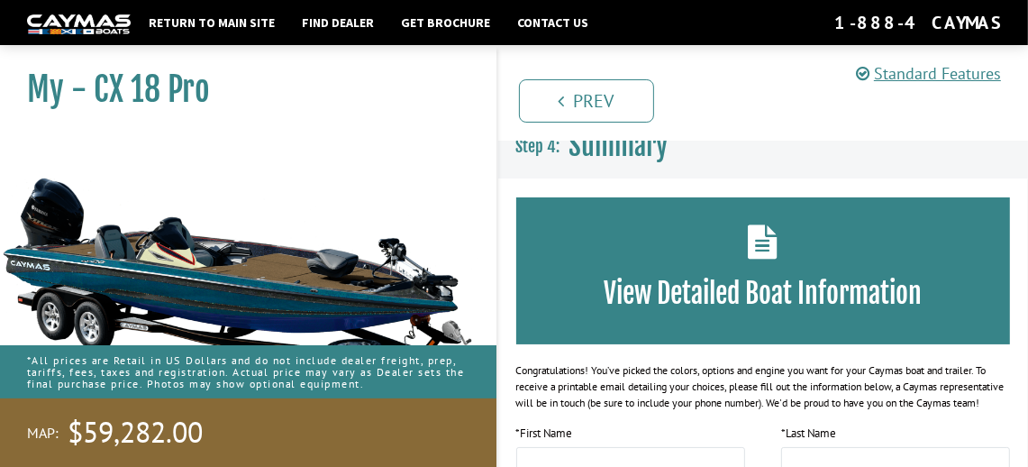
scroll to position [0, 0]
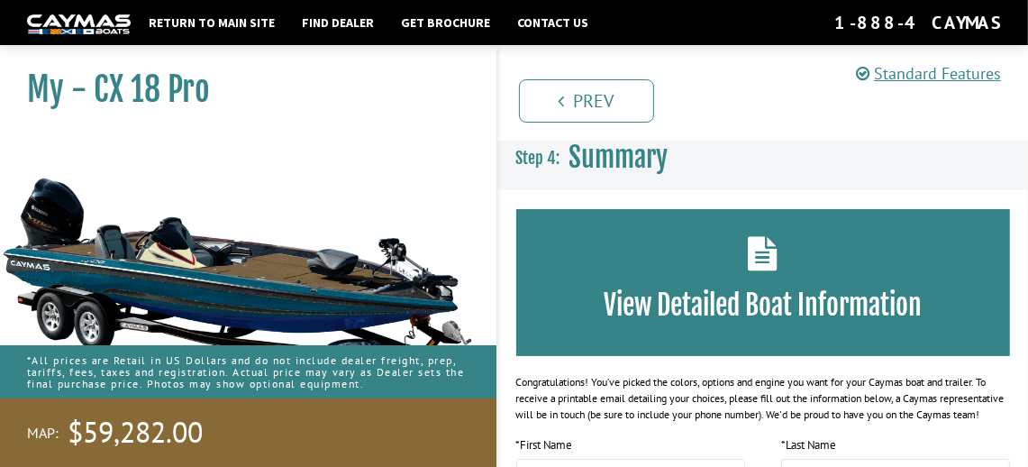
drag, startPoint x: 350, startPoint y: 160, endPoint x: 705, endPoint y: 133, distance: 356.1
